Goal: Task Accomplishment & Management: Complete application form

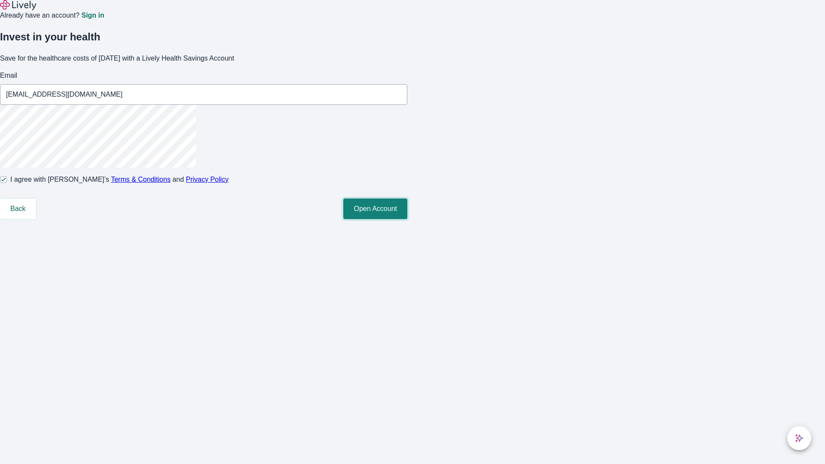
click at [407, 219] on button "Open Account" at bounding box center [375, 208] width 64 height 21
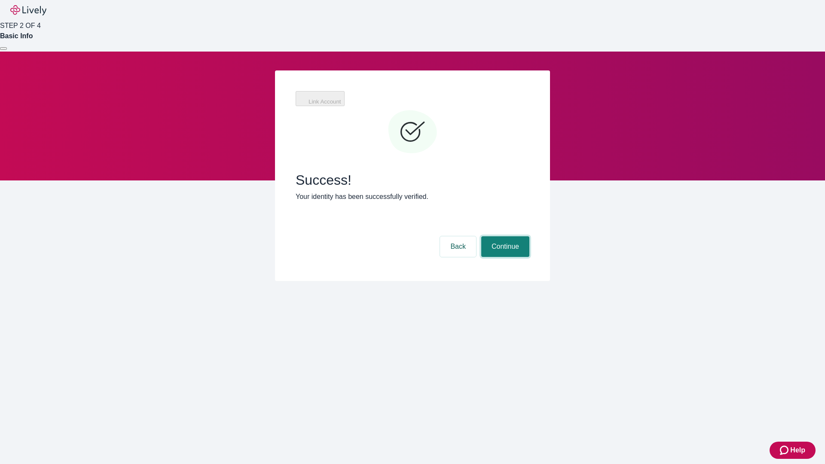
click at [529, 236] on button "Continue" at bounding box center [505, 246] width 48 height 21
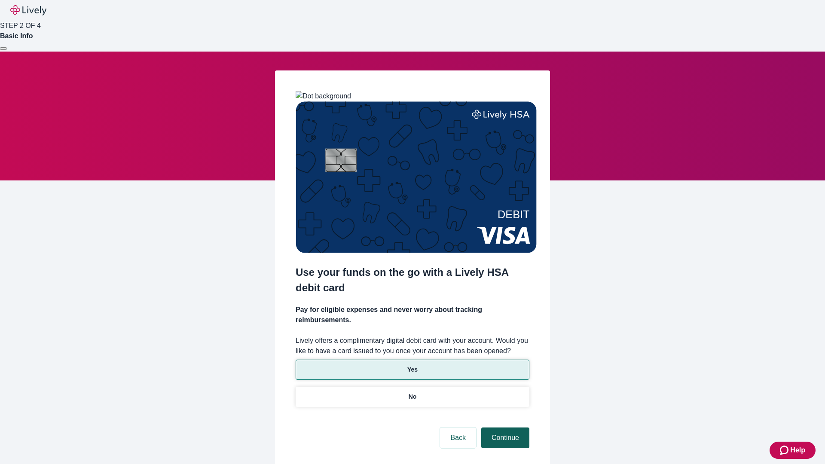
click at [412, 365] on p "Yes" at bounding box center [412, 369] width 10 height 9
click at [504, 427] on button "Continue" at bounding box center [505, 437] width 48 height 21
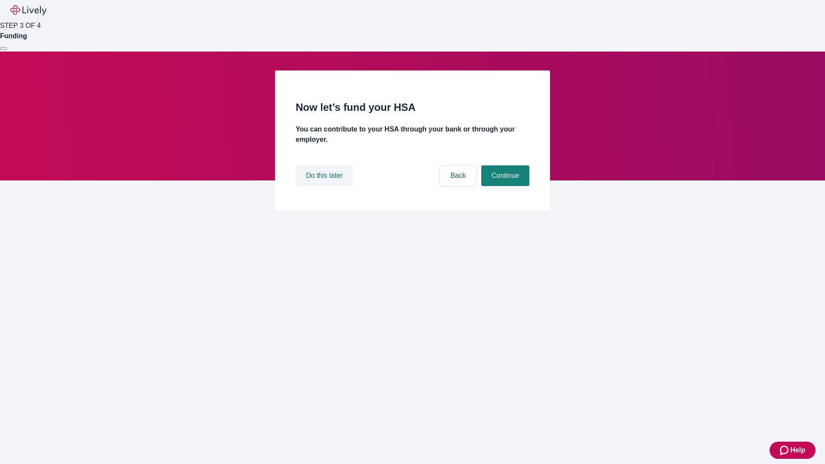
click at [325, 186] on button "Do this later" at bounding box center [324, 175] width 57 height 21
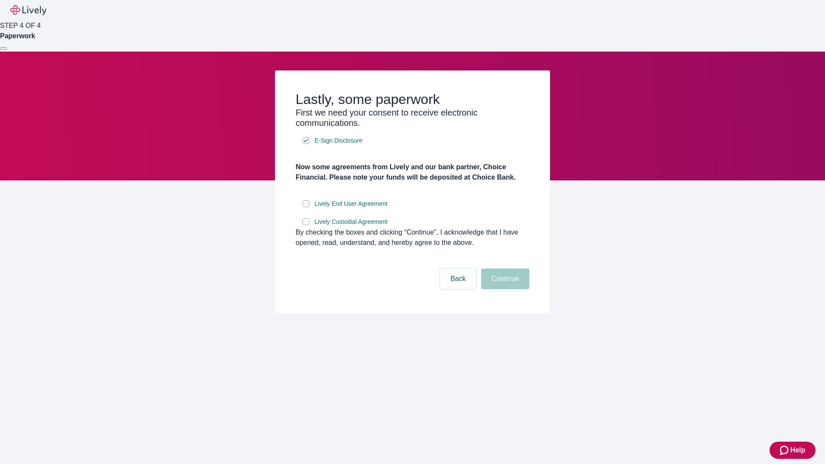
click at [306, 207] on input "Lively End User Agreement" at bounding box center [305, 203] width 7 height 7
checkbox input "true"
click at [306, 225] on input "Lively Custodial Agreement" at bounding box center [305, 221] width 7 height 7
checkbox input "true"
click at [504, 289] on button "Continue" at bounding box center [505, 278] width 48 height 21
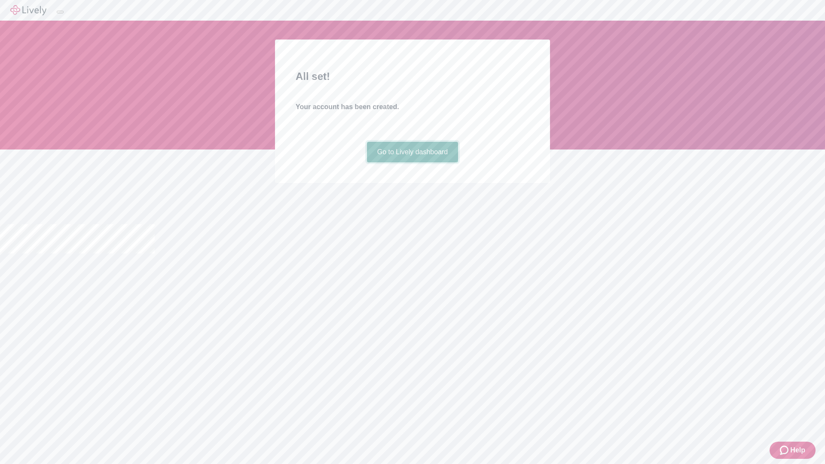
click at [412, 162] on link "Go to Lively dashboard" at bounding box center [412, 152] width 91 height 21
